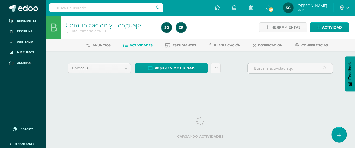
click at [344, 138] on link at bounding box center [339, 134] width 15 height 15
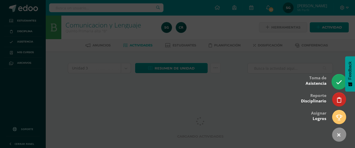
click at [339, 83] on icon at bounding box center [339, 83] width 6 height 6
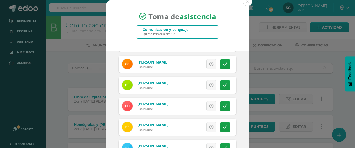
scroll to position [62, 0]
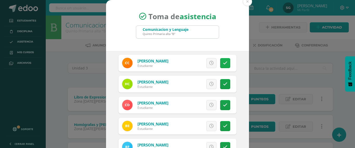
click at [220, 61] on link at bounding box center [225, 63] width 10 height 10
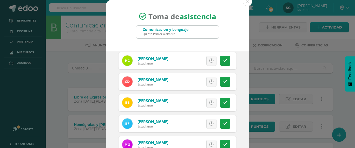
scroll to position [86, 0]
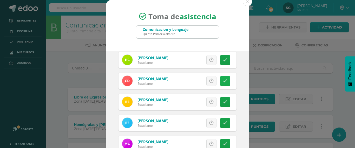
click at [220, 81] on link at bounding box center [225, 81] width 10 height 10
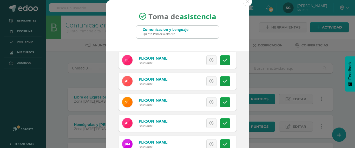
scroll to position [234, 0]
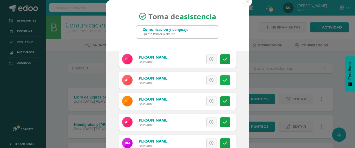
click at [220, 77] on link at bounding box center [225, 80] width 10 height 10
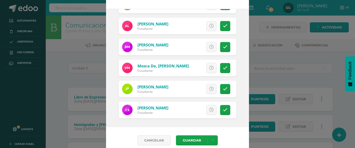
scroll to position [48, 0]
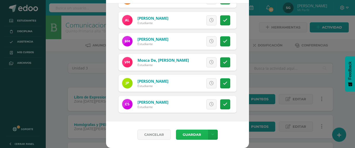
click at [189, 135] on button "Guardar" at bounding box center [192, 135] width 32 height 10
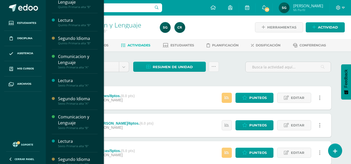
scroll to position [78, 0]
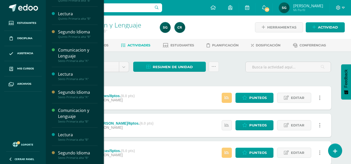
click at [71, 148] on div "Segundo Idioma" at bounding box center [77, 153] width 39 height 6
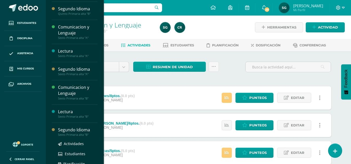
scroll to position [109, 0]
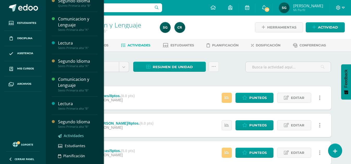
click at [71, 134] on span "Actividades" at bounding box center [74, 136] width 20 height 5
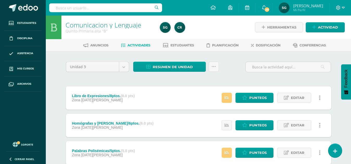
scroll to position [78, 0]
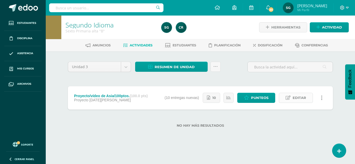
click at [300, 100] on span "Editar" at bounding box center [300, 98] width 14 height 10
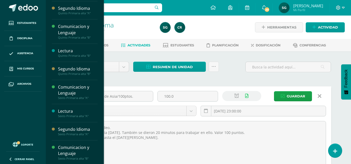
scroll to position [44, 0]
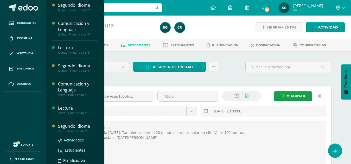
click at [76, 141] on span "Actividades" at bounding box center [74, 140] width 20 height 5
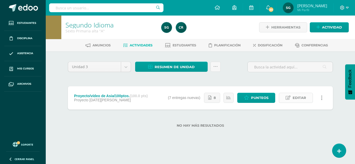
click at [297, 97] on span "Editar" at bounding box center [300, 98] width 14 height 10
